Goal: Contribute content: Contribute content

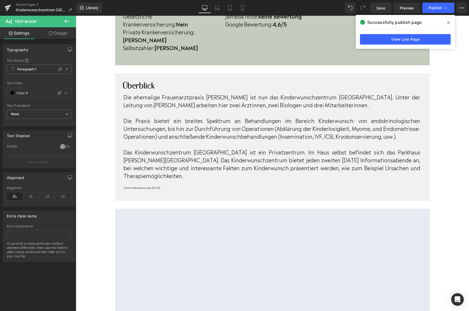
scroll to position [271, 0]
click at [4, 8] on link at bounding box center [8, 8] width 16 height 16
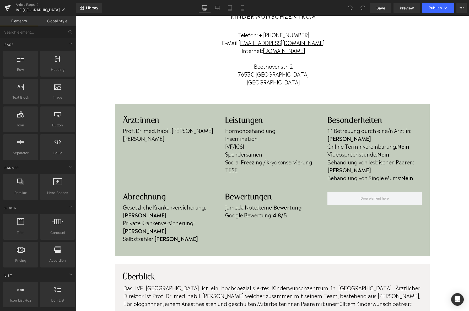
scroll to position [74, 0]
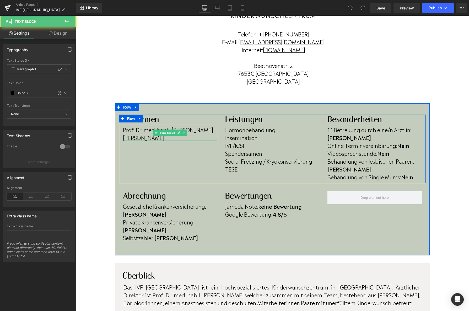
click at [167, 141] on div at bounding box center [170, 140] width 94 height 1
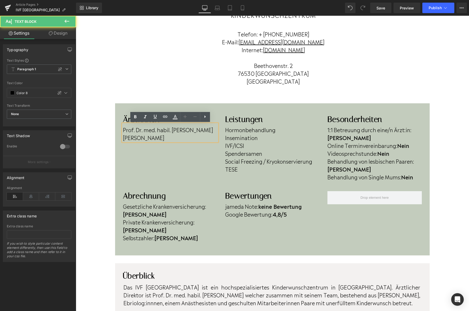
click at [167, 139] on p "Manar Jallad" at bounding box center [170, 137] width 94 height 8
drag, startPoint x: 167, startPoint y: 139, endPoint x: 106, endPoint y: 139, distance: 61.0
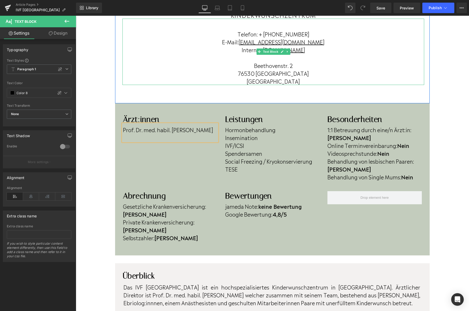
click at [178, 82] on p "[GEOGRAPHIC_DATA]" at bounding box center [272, 81] width 301 height 8
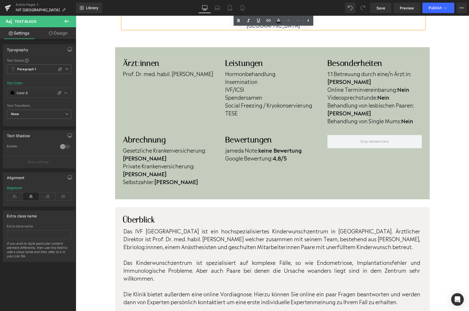
scroll to position [126, 0]
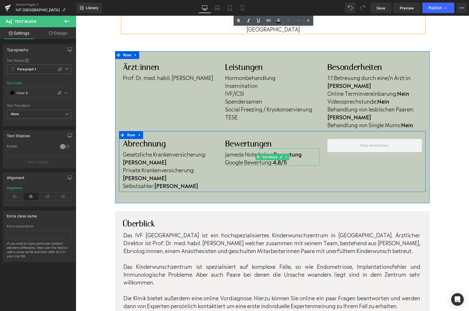
click at [278, 158] on strong "4,8/5" at bounding box center [279, 162] width 14 height 8
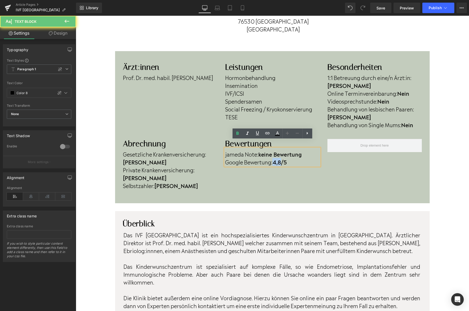
click at [279, 158] on strong "4,8/5" at bounding box center [279, 162] width 14 height 8
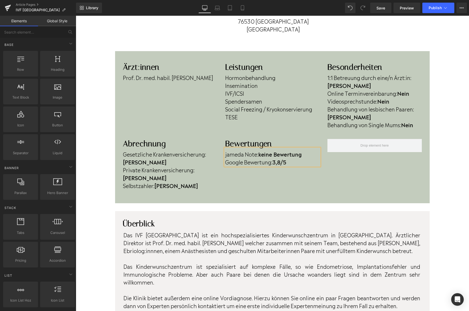
click at [102, 156] on div "Home / IVF Baden-Baden Breadcrumbs Row IVF Baden-Baden Heading Kinderwunschzent…" at bounding box center [272, 315] width 393 height 815
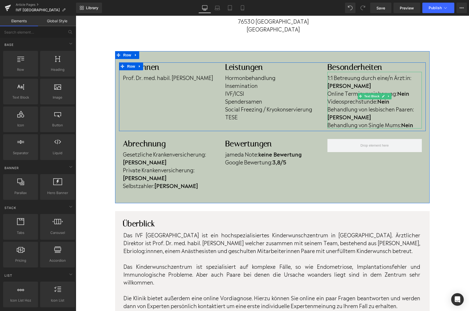
click at [408, 89] on b "Nein" at bounding box center [403, 93] width 12 height 8
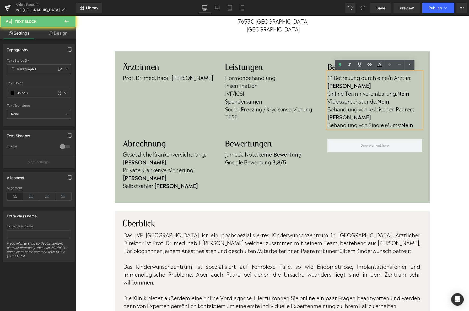
click at [409, 89] on b "Nein" at bounding box center [403, 93] width 12 height 8
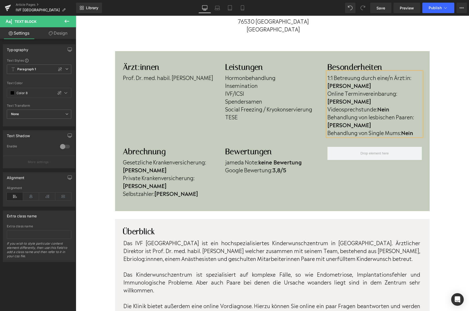
click at [415, 128] on p "Behandlung von Single Mums: Nein" at bounding box center [374, 132] width 94 height 8
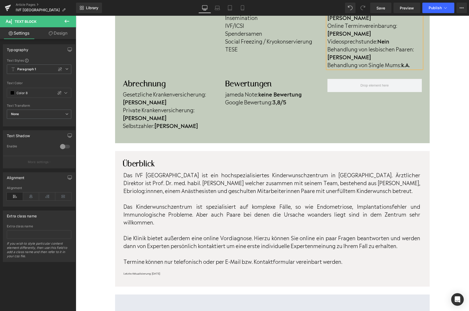
scroll to position [196, 0]
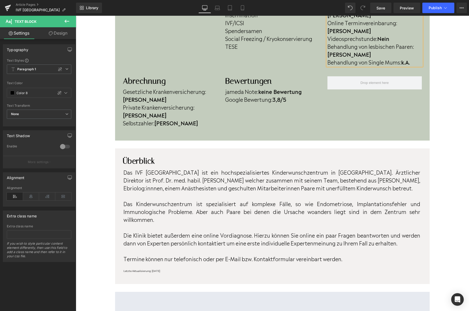
click at [373, 168] on p "Das IVF Baden-Baden ist ein hochspezialisiertes Kinderwunschzentrum in Baden-Wü…" at bounding box center [271, 180] width 297 height 24
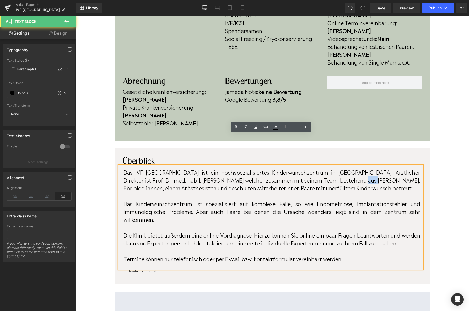
click at [373, 168] on p "Das IVF Baden-Baden ist ein hochspezialisiertes Kinderwunschzentrum in Baden-Wü…" at bounding box center [271, 180] width 297 height 24
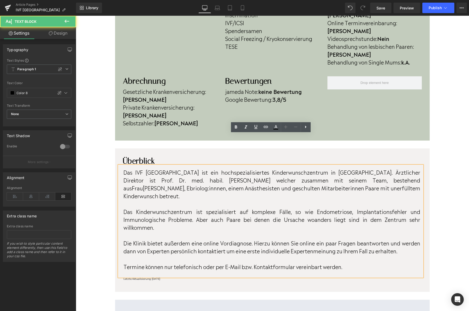
click at [143, 184] on span "Frau" at bounding box center [137, 188] width 11 height 8
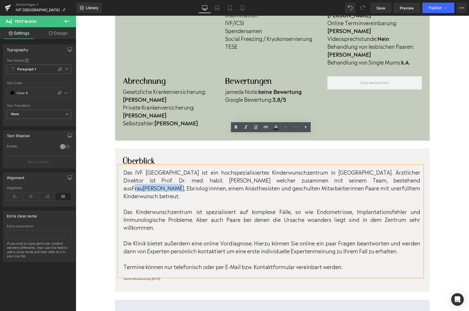
drag, startPoint x: 372, startPoint y: 149, endPoint x: 415, endPoint y: 147, distance: 43.5
click at [415, 168] on p "Das IVF Baden-Baden ist ein hochspezialisiertes Kinderwunschzentrum in Baden-Wü…" at bounding box center [271, 183] width 297 height 31
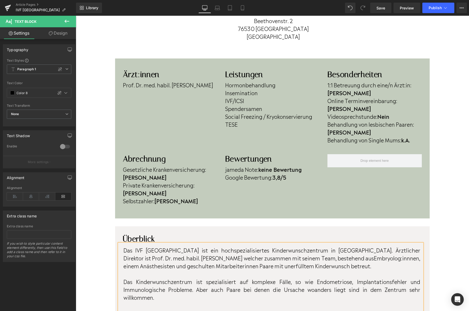
scroll to position [0, 0]
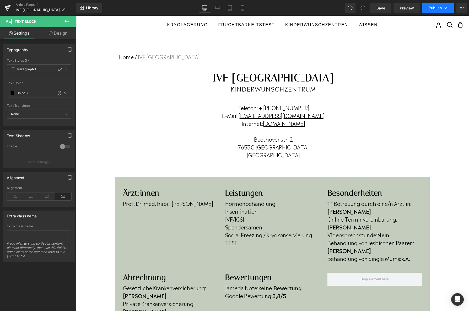
click at [434, 9] on span "Publish" at bounding box center [434, 8] width 13 height 4
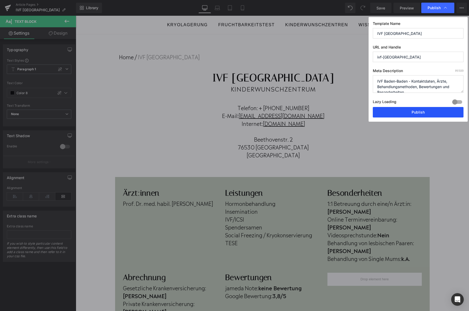
click at [408, 108] on button "Publish" at bounding box center [417, 112] width 91 height 10
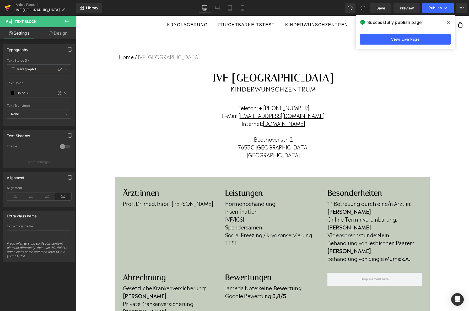
click at [3, 11] on link at bounding box center [8, 8] width 16 height 16
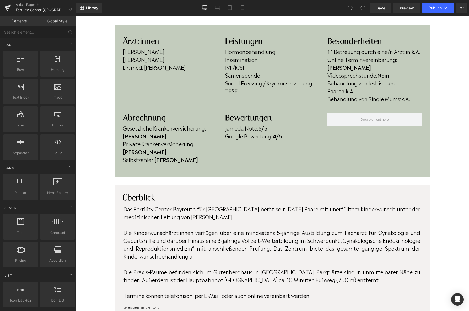
scroll to position [148, 0]
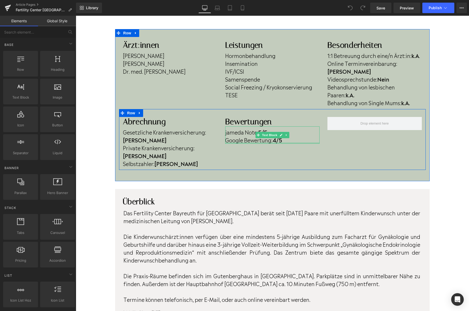
click at [278, 142] on div at bounding box center [272, 142] width 94 height 1
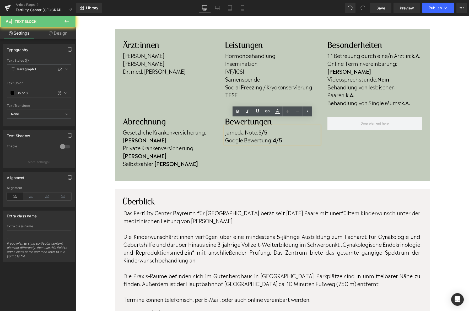
click at [278, 136] on strong "4/5" at bounding box center [277, 140] width 10 height 8
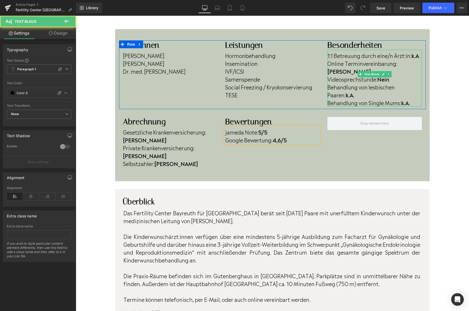
click at [393, 75] on p "Videosprechstunde: Nein" at bounding box center [374, 79] width 94 height 8
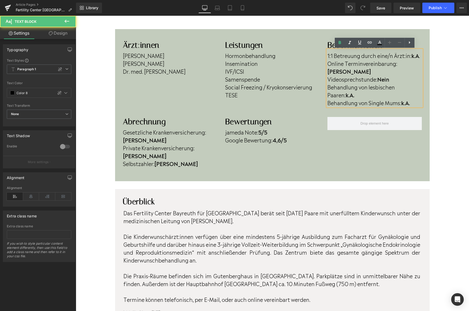
click at [392, 75] on p "Videosprechstunde: Nein" at bounding box center [374, 79] width 94 height 8
click at [341, 89] on p "Behandlung von lesbischen Paaren: k.A." at bounding box center [374, 91] width 94 height 16
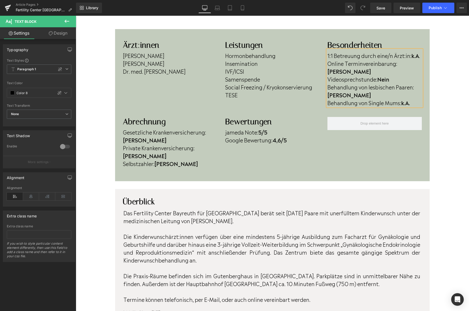
click at [416, 98] on p "Behandlung von Single Mums: k.A." at bounding box center [374, 102] width 94 height 8
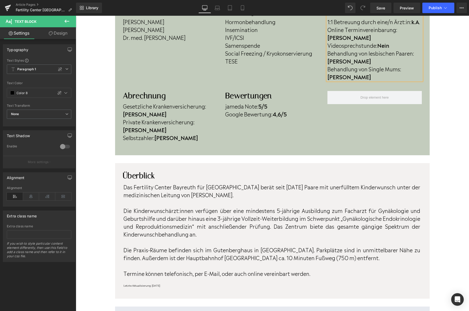
scroll to position [183, 0]
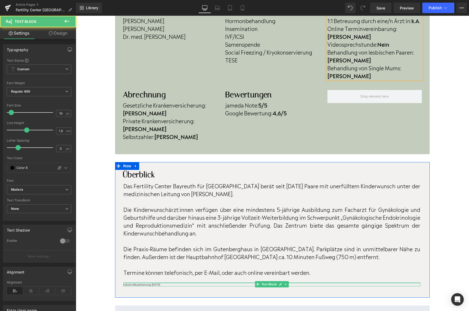
click at [173, 282] on div at bounding box center [271, 282] width 297 height 1
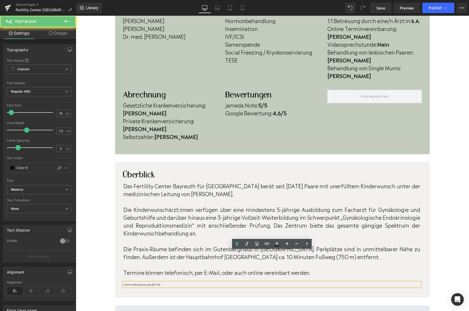
click at [172, 282] on p "Letzte Aktualisierung: April 2023" at bounding box center [271, 284] width 297 height 4
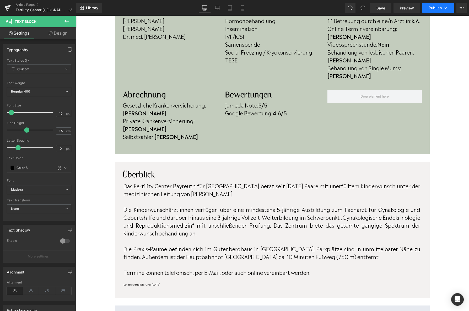
click at [427, 7] on button "Publish" at bounding box center [438, 8] width 32 height 10
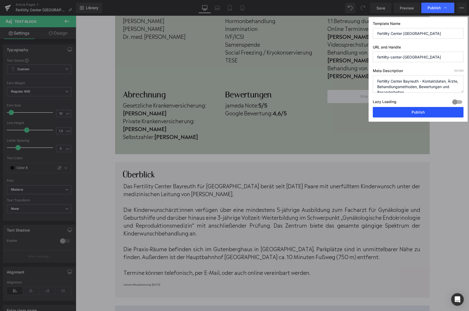
click at [413, 115] on button "Publish" at bounding box center [417, 112] width 91 height 10
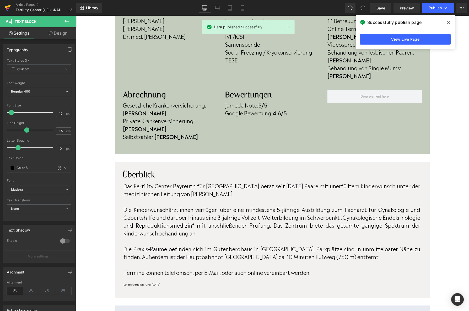
click at [7, 10] on icon at bounding box center [8, 10] width 2 height 2
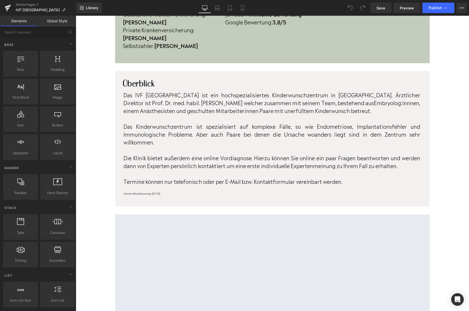
scroll to position [273, 0]
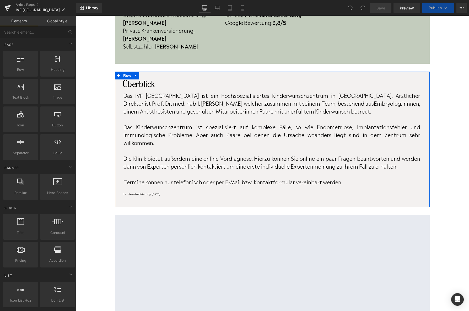
drag, startPoint x: 170, startPoint y: 164, endPoint x: 172, endPoint y: 162, distance: 3.2
click at [170, 164] on div "Überblick Heading Das IVF Baden-Baden ist ein hochspezialisiertes Kinderwunschz…" at bounding box center [272, 139] width 314 height 135
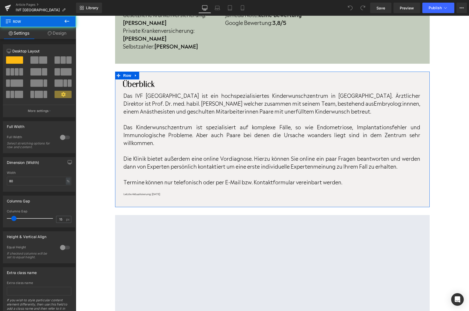
click at [172, 192] on p "Letzte Aktualisierung: [DATE]" at bounding box center [271, 194] width 297 height 4
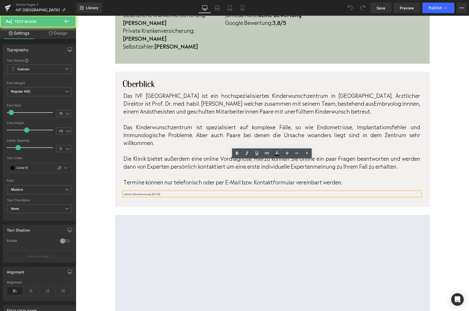
click at [172, 192] on p "Letzte Aktualisierung: [DATE]" at bounding box center [271, 194] width 297 height 4
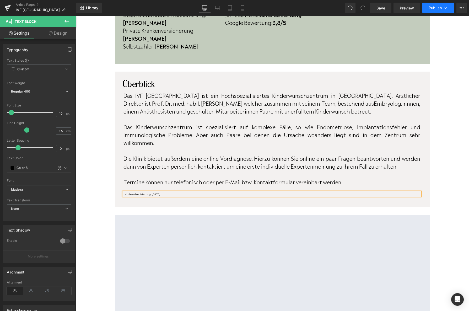
click at [427, 7] on button "Publish" at bounding box center [438, 8] width 32 height 10
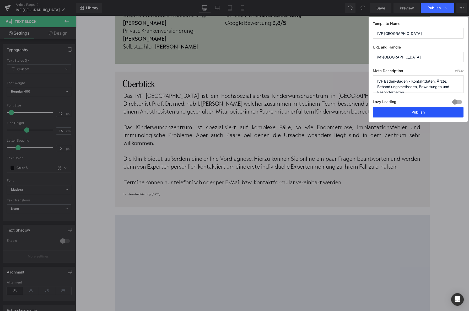
drag, startPoint x: 398, startPoint y: 112, endPoint x: 323, endPoint y: 97, distance: 76.5
click at [398, 112] on button "Publish" at bounding box center [417, 112] width 91 height 10
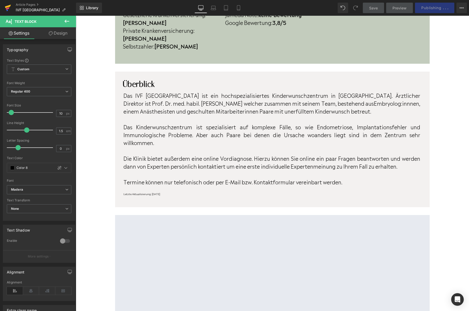
click at [7, 5] on icon at bounding box center [8, 7] width 6 height 13
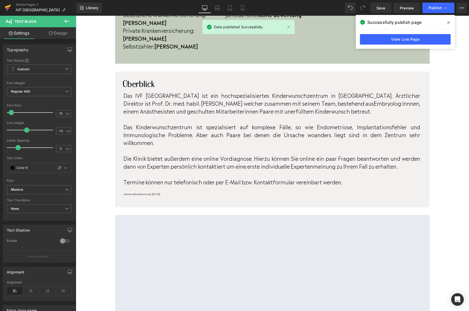
click at [7, 8] on icon at bounding box center [8, 7] width 6 height 13
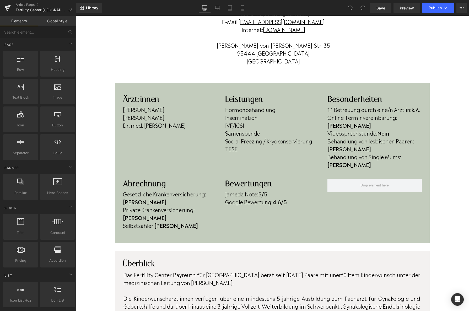
scroll to position [101, 0]
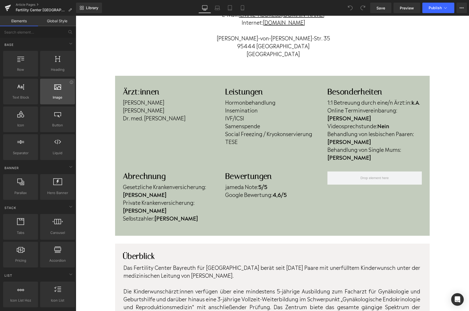
click at [51, 95] on span "Image" at bounding box center [58, 98] width 32 height 6
click at [56, 91] on div at bounding box center [58, 89] width 32 height 12
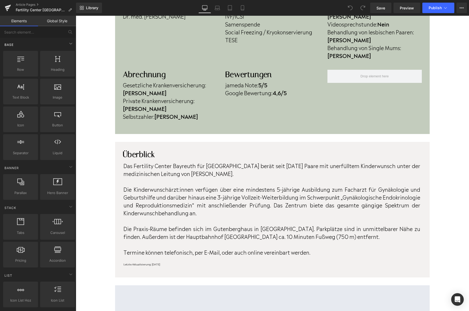
scroll to position [204, 0]
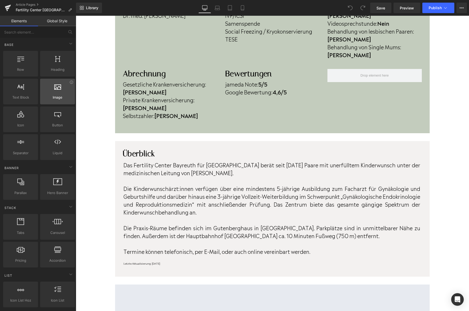
click at [48, 91] on div at bounding box center [58, 89] width 32 height 12
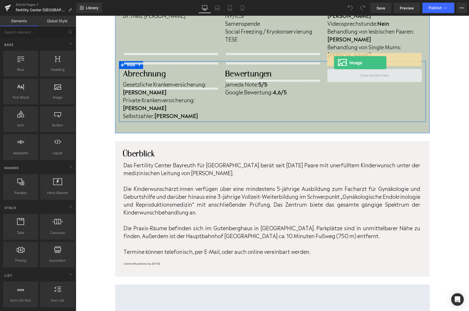
drag, startPoint x: 124, startPoint y: 107, endPoint x: 334, endPoint y: 63, distance: 214.4
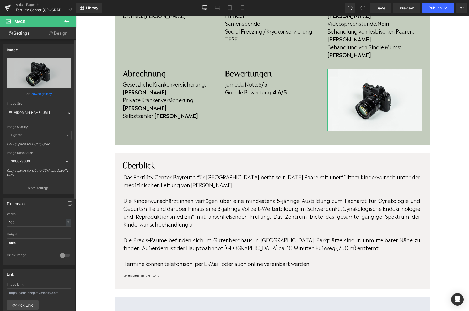
click at [47, 95] on link "Browse gallery" at bounding box center [41, 93] width 22 height 9
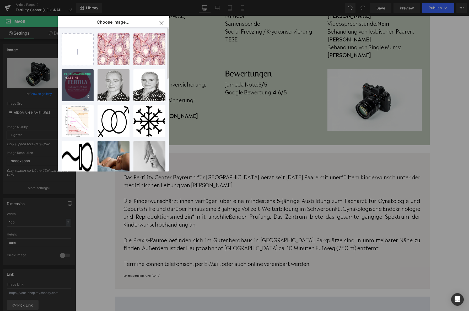
click at [70, 84] on div "FERTILA...rün.png 163.65 KB" at bounding box center [78, 85] width 32 height 32
type input "https://ucarecdn.com/c5ab98f0-74d3-4773-8121-07b005a17799/-/format/auto/-/previ…"
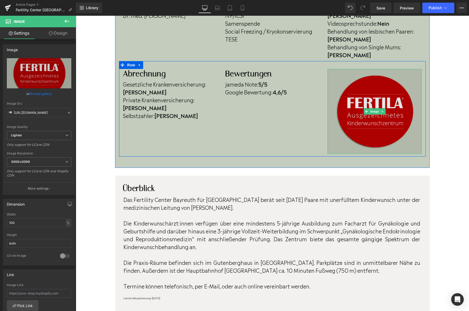
drag, startPoint x: 416, startPoint y: 137, endPoint x: 404, endPoint y: 127, distance: 16.2
click at [404, 127] on div "Image" at bounding box center [374, 111] width 94 height 85
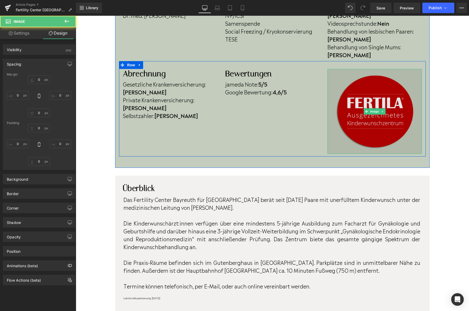
type input "0"
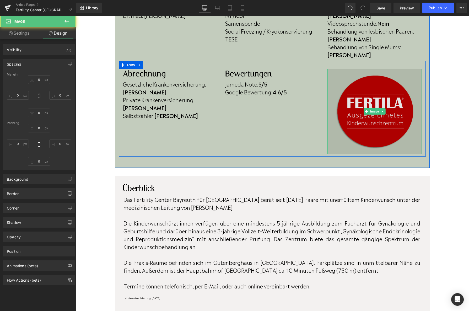
type input "0"
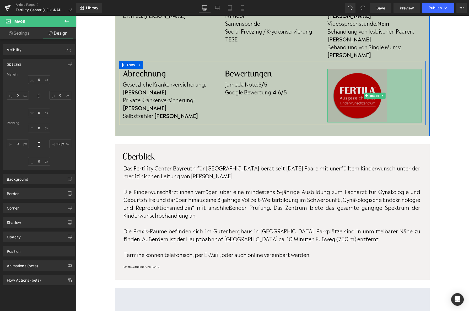
type input "137px"
drag, startPoint x: 420, startPoint y: 136, endPoint x: 384, endPoint y: 103, distance: 48.9
click at [384, 103] on div "Image 137px" at bounding box center [374, 95] width 94 height 53
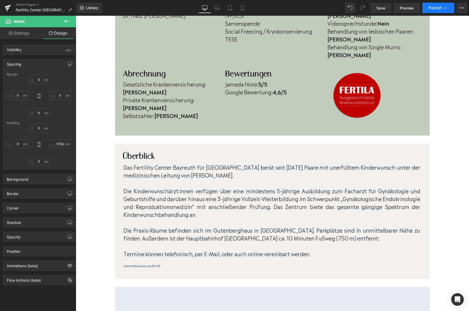
click at [437, 10] on span "Publish" at bounding box center [434, 8] width 13 height 4
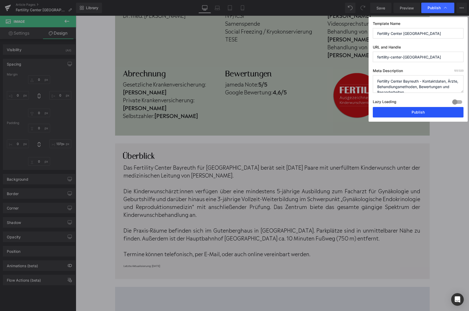
click at [411, 115] on button "Publish" at bounding box center [417, 112] width 91 height 10
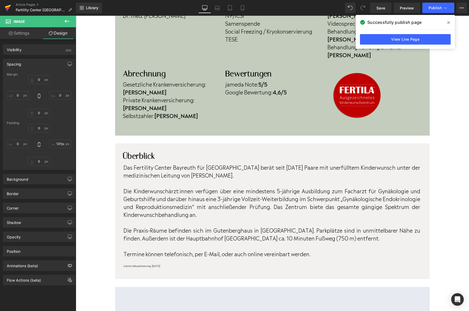
click at [7, 12] on icon at bounding box center [8, 7] width 6 height 13
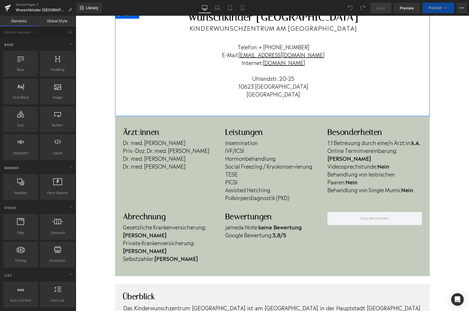
scroll to position [61, 0]
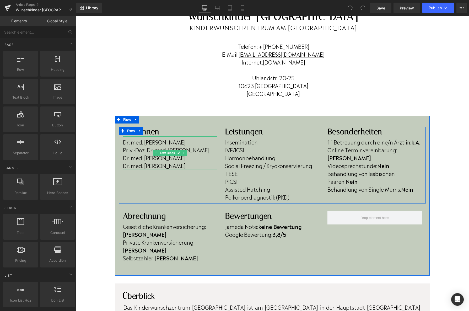
click at [133, 140] on p "Dr. med. Björn Horstkamp" at bounding box center [170, 142] width 94 height 8
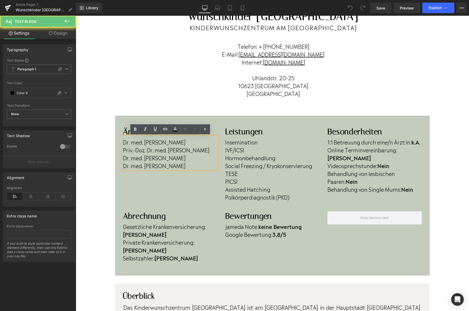
click at [124, 142] on p "Dr. med. Björn Horstkamp" at bounding box center [170, 142] width 94 height 8
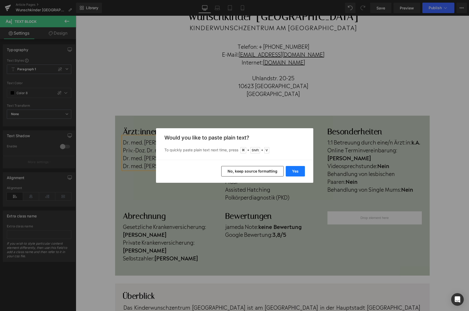
click at [291, 174] on button "Yes" at bounding box center [295, 171] width 19 height 10
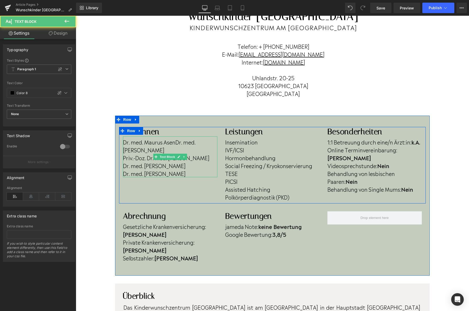
click at [176, 144] on p "Dr. med. Maurus AsenDr. med. Björn Horstkamp" at bounding box center [170, 146] width 94 height 16
click at [193, 174] on p "Dr. med. Katja Schwenn" at bounding box center [170, 173] width 94 height 8
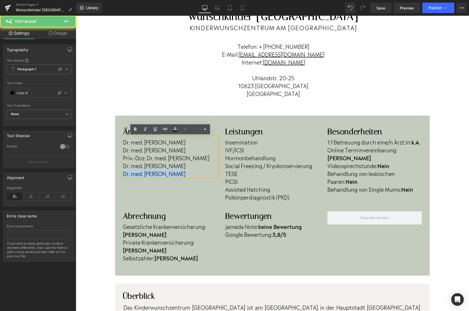
drag, startPoint x: 193, startPoint y: 174, endPoint x: 119, endPoint y: 174, distance: 73.9
click at [119, 174] on div "Ärzt:innen Heading Dr. med. Maurus Asen Dr. med. Björn Horstkamp Priv.-Doz. Dr.…" at bounding box center [170, 152] width 102 height 50
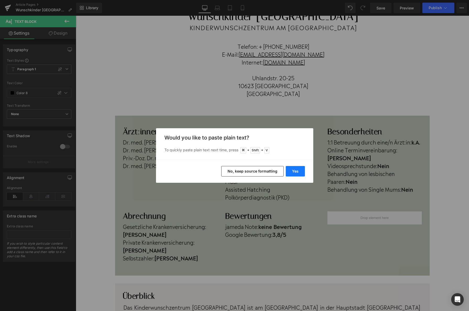
click at [292, 168] on button "Yes" at bounding box center [295, 171] width 19 height 10
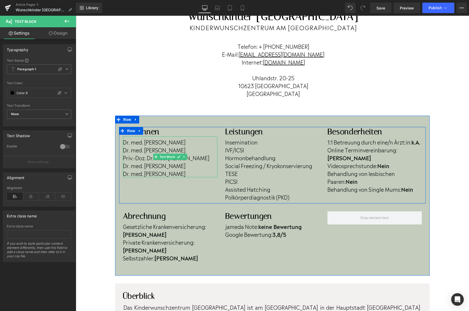
click at [194, 171] on p "Dr. med. Annette Haase" at bounding box center [170, 173] width 94 height 8
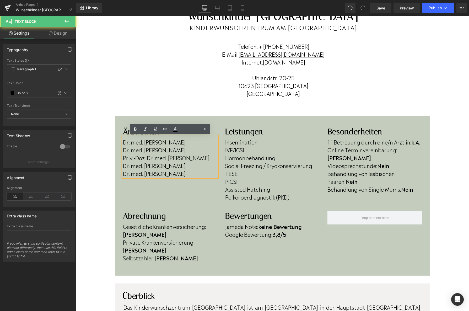
click at [193, 174] on p "Dr. med. Annette Haase" at bounding box center [170, 173] width 94 height 8
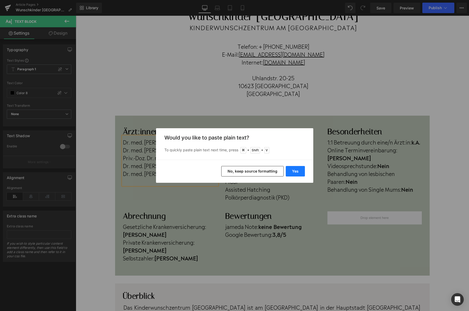
click at [292, 168] on button "Yes" at bounding box center [295, 171] width 19 height 10
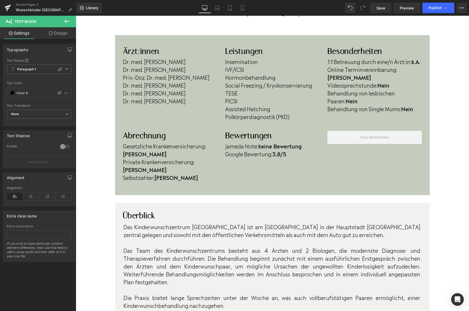
scroll to position [141, 0]
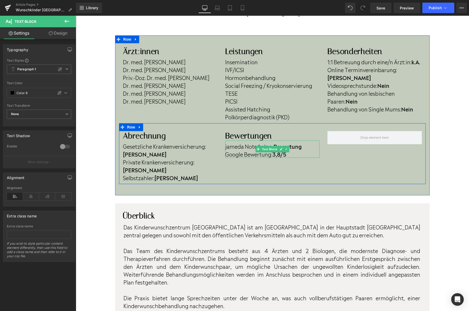
click at [280, 155] on strong "3,8/5" at bounding box center [279, 154] width 14 height 8
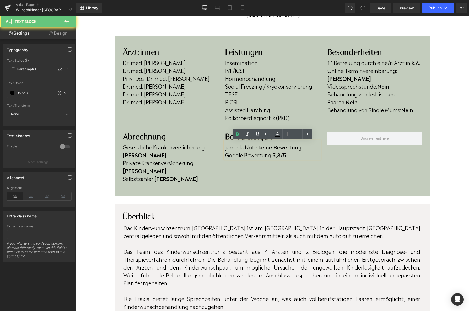
click at [282, 154] on strong "3,8/5" at bounding box center [279, 155] width 14 height 8
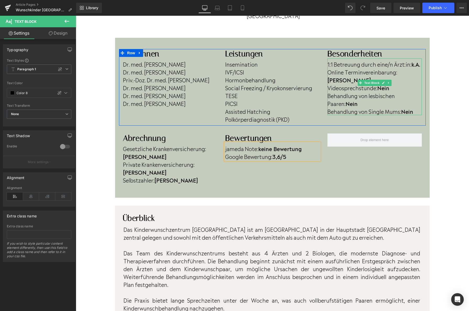
click at [351, 95] on p "Behandlung von lesbischen Paaren: Nein" at bounding box center [374, 99] width 94 height 16
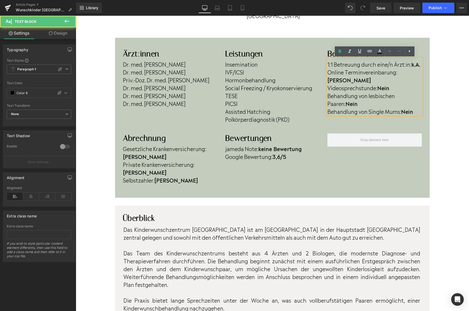
click at [349, 96] on p "Behandlung von lesbischen Paaren: Nein" at bounding box center [374, 99] width 94 height 16
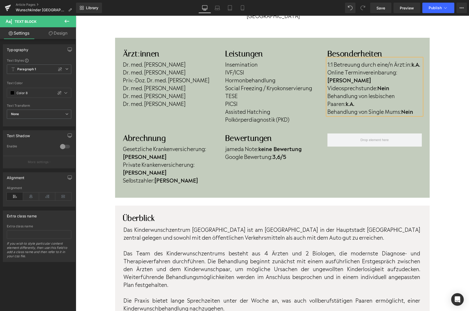
click at [418, 107] on p "Behandlung von Single Mums: Nein" at bounding box center [374, 111] width 94 height 8
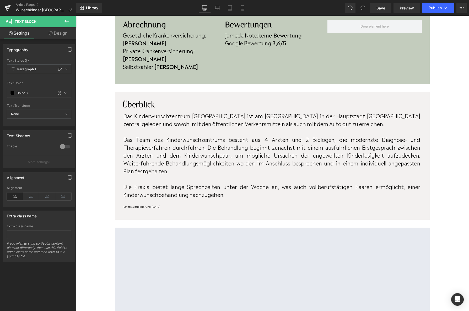
scroll to position [254, 0]
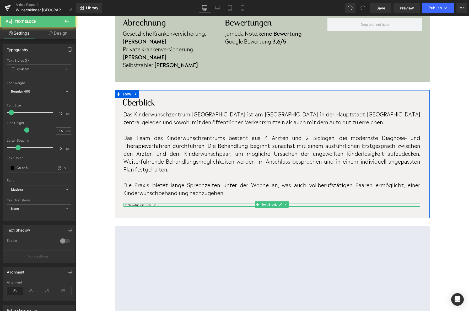
click at [169, 202] on div at bounding box center [271, 202] width 297 height 1
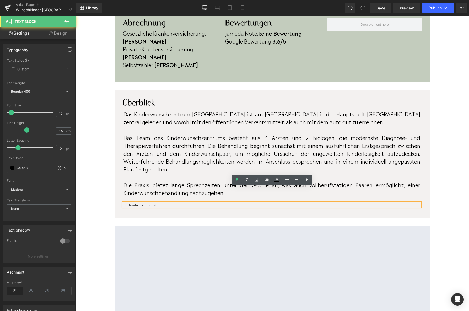
click at [169, 202] on p "Letzte Aktualisierung: April 2023" at bounding box center [271, 204] width 297 height 4
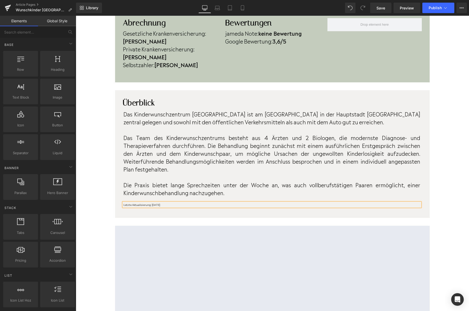
click at [110, 167] on div "Home / Wunschkinder Berlin Breadcrumbs Row Wunschkinder Berlin Heading Kinderwu…" at bounding box center [272, 180] width 393 height 803
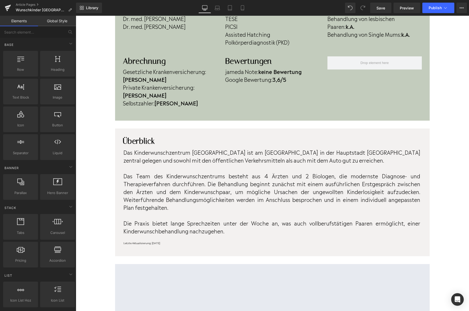
scroll to position [235, 0]
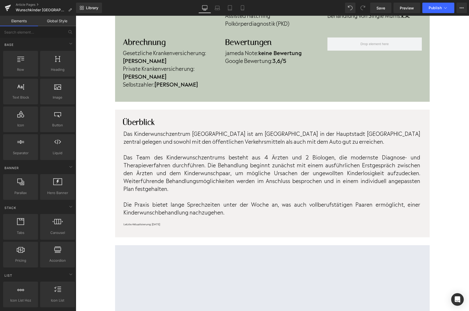
click at [270, 153] on p "Das Team des Kinderwunschzentrums besteht aus 4 Ärzten und 2 Biologen, die mode…" at bounding box center [271, 172] width 297 height 39
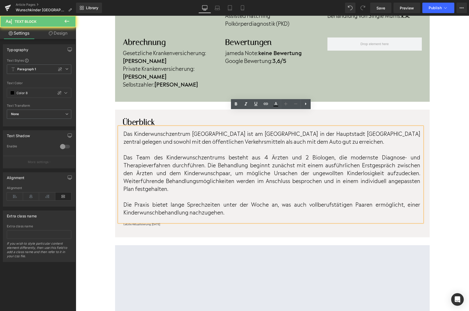
click at [269, 153] on p "Das Team des Kinderwunschzentrums besteht aus 4 Ärzten und 2 Biologen, die mode…" at bounding box center [271, 172] width 297 height 39
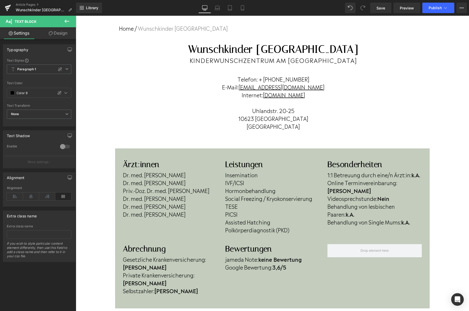
scroll to position [0, 0]
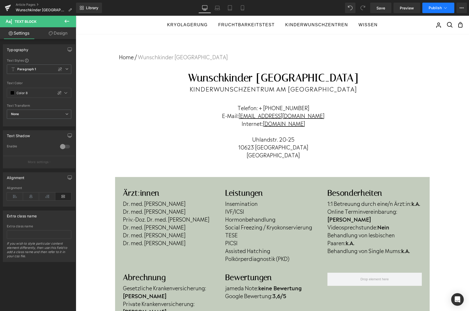
click at [429, 10] on span "Publish" at bounding box center [434, 8] width 13 height 4
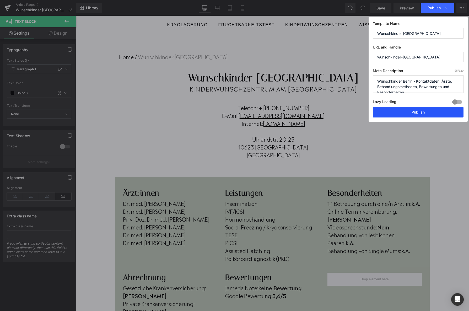
click at [392, 113] on button "Publish" at bounding box center [417, 112] width 91 height 10
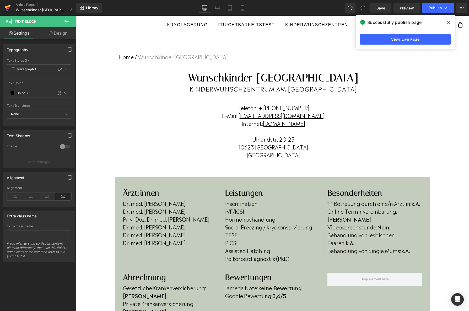
click at [11, 7] on icon at bounding box center [8, 7] width 6 height 13
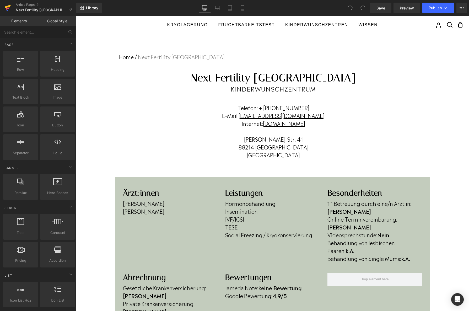
click at [9, 8] on icon at bounding box center [8, 7] width 6 height 13
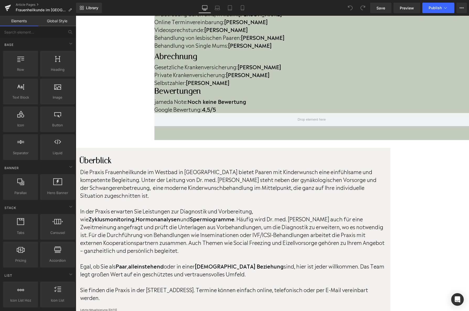
scroll to position [275, 0]
click at [431, 8] on span "Publish" at bounding box center [434, 8] width 13 height 4
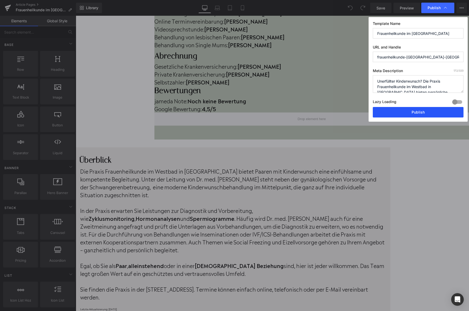
click at [407, 112] on button "Publish" at bounding box center [417, 112] width 91 height 10
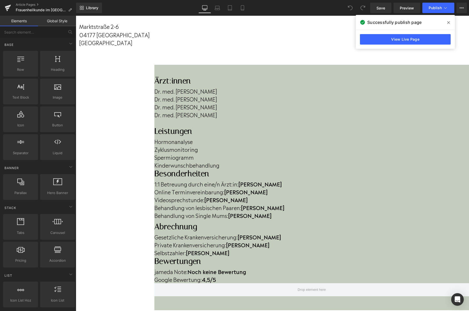
scroll to position [135, 0]
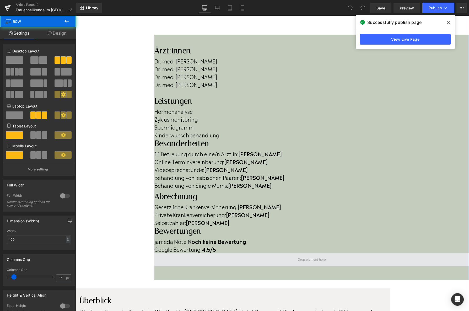
click at [341, 253] on span at bounding box center [311, 259] width 314 height 13
click at [340, 253] on span at bounding box center [311, 259] width 314 height 13
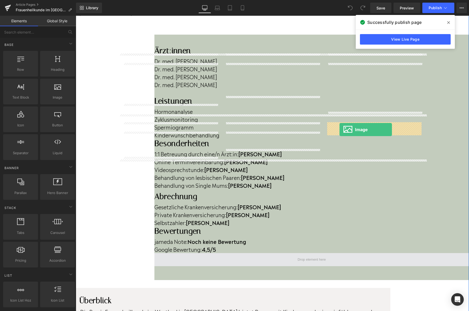
drag, startPoint x: 127, startPoint y: 112, endPoint x: 339, endPoint y: 129, distance: 212.6
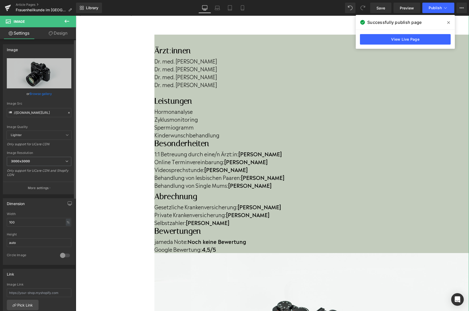
click at [37, 91] on link "Browse gallery" at bounding box center [41, 93] width 22 height 9
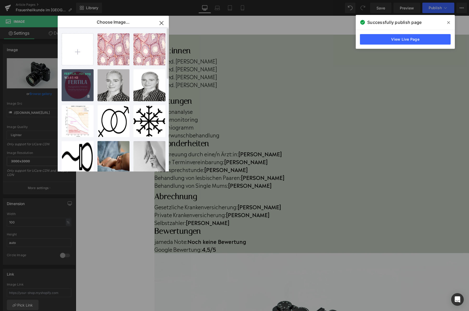
click at [76, 93] on div "FERTILA...rün.png 163.65 KB" at bounding box center [78, 85] width 32 height 32
type input "[URL][DOMAIN_NAME]"
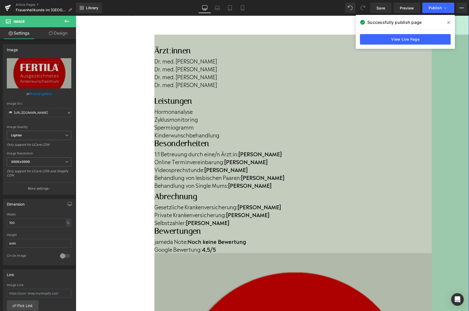
drag, startPoint x: 421, startPoint y: 204, endPoint x: 384, endPoint y: 171, distance: 50.1
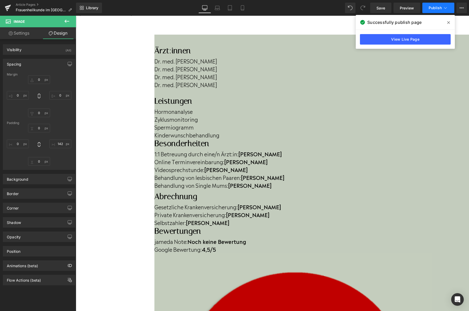
click at [427, 8] on button "Publish" at bounding box center [438, 8] width 32 height 10
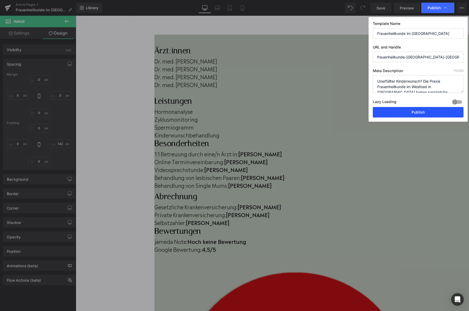
click at [393, 113] on button "Publish" at bounding box center [417, 112] width 91 height 10
